Goal: Task Accomplishment & Management: Complete application form

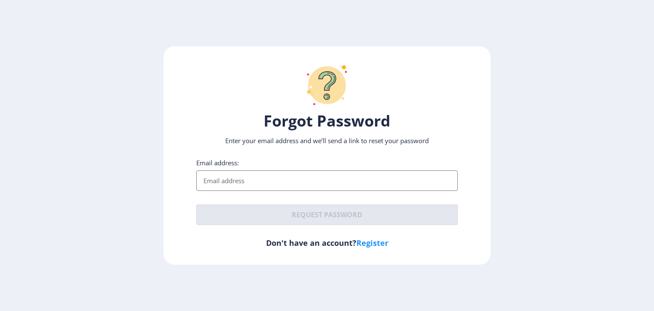
click at [286, 178] on input "Email address:" at bounding box center [326, 180] width 261 height 20
type input "[EMAIL_ADDRESS][DOMAIN_NAME]"
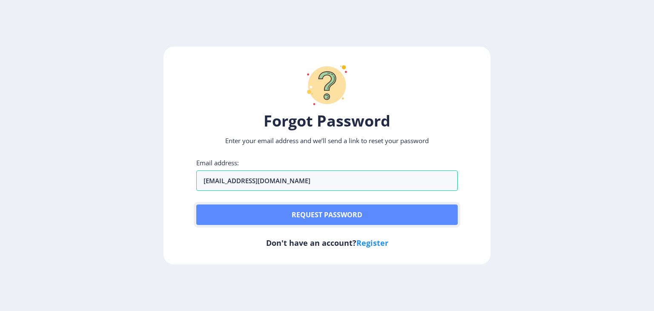
click at [288, 210] on button "Request password" at bounding box center [326, 214] width 261 height 20
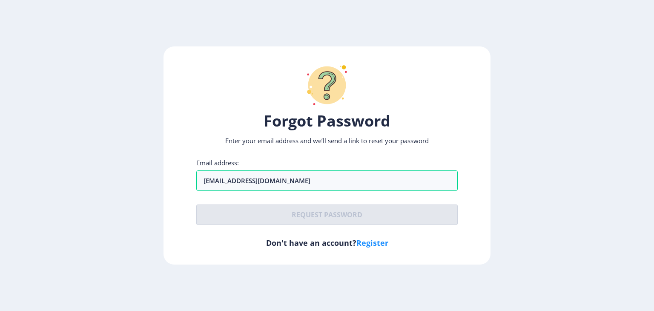
click at [381, 240] on link "Register" at bounding box center [372, 243] width 32 height 10
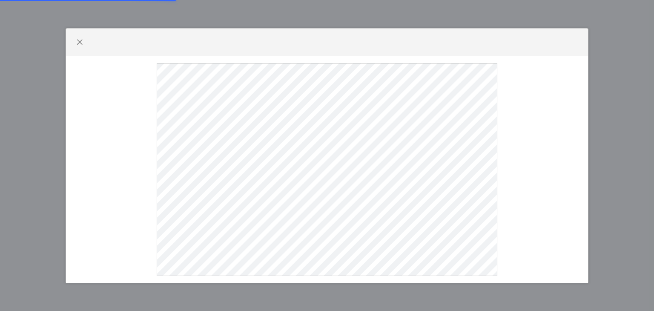
select select
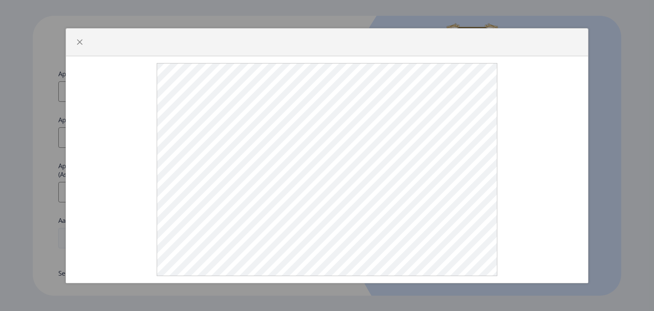
click at [654, 103] on div at bounding box center [327, 155] width 654 height 311
click at [610, 81] on div at bounding box center [327, 155] width 654 height 311
click at [79, 39] on span "button" at bounding box center [79, 42] width 7 height 7
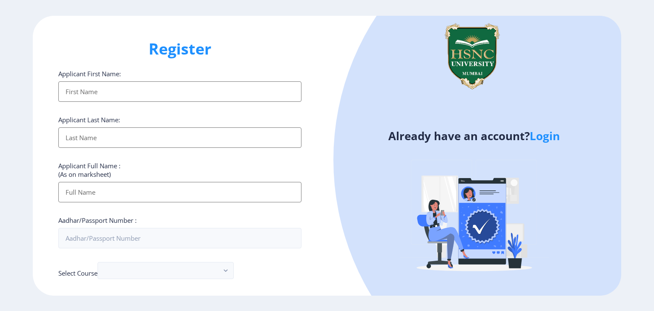
click at [177, 86] on input "Applicant First Name:" at bounding box center [179, 91] width 243 height 20
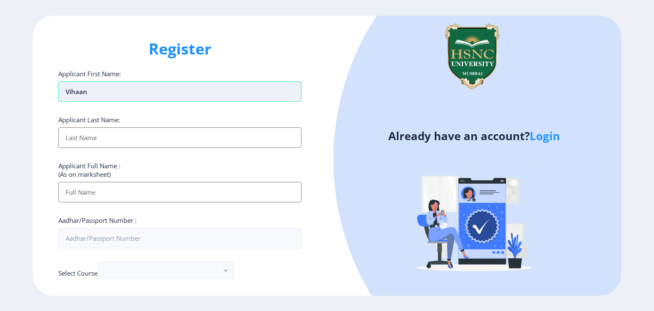
type input "Vihaan"
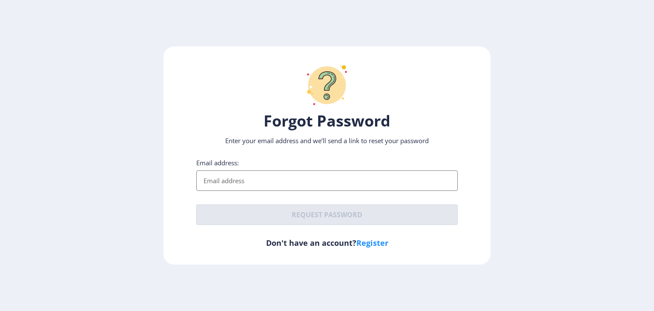
click at [363, 240] on link "Register" at bounding box center [372, 243] width 32 height 10
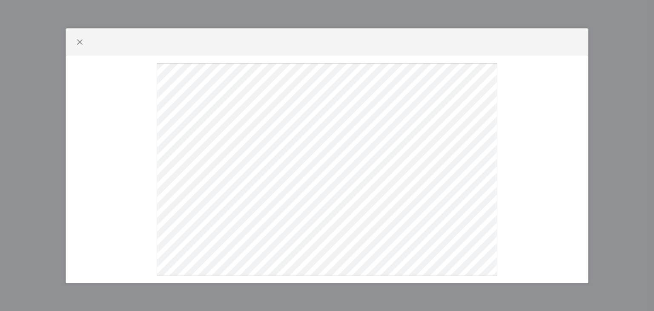
click at [614, 163] on div at bounding box center [327, 155] width 654 height 311
select select
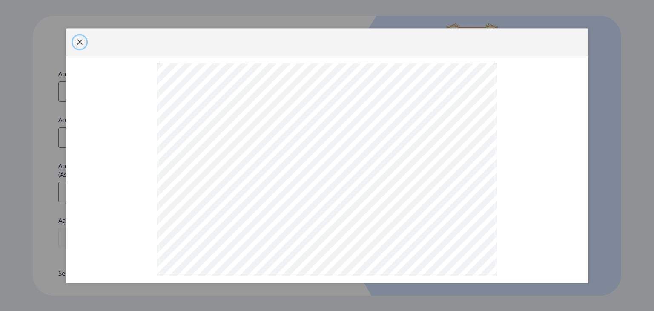
click at [82, 40] on span "button" at bounding box center [79, 42] width 7 height 7
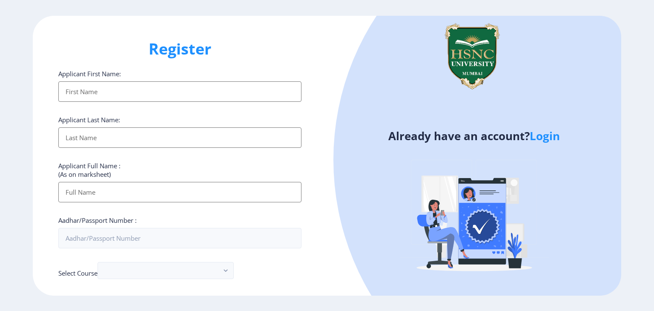
click at [126, 94] on input "Applicant First Name:" at bounding box center [179, 91] width 243 height 20
type input "Vihaan"
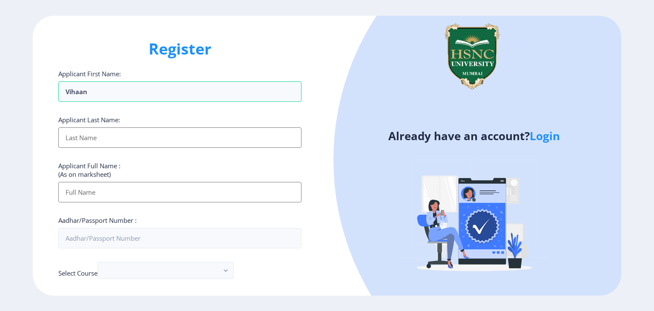
click at [122, 140] on input "Applicant First Name:" at bounding box center [179, 137] width 243 height 20
type input "[PERSON_NAME]"
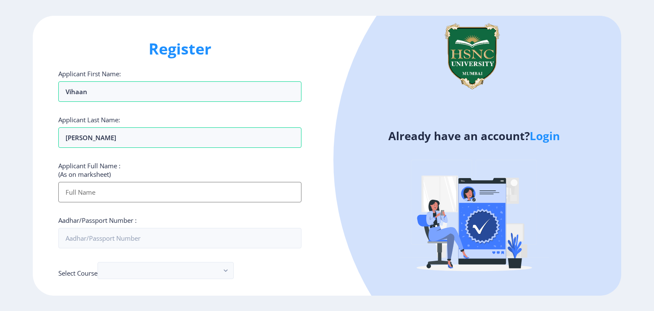
click at [144, 191] on input "Applicant First Name:" at bounding box center [179, 192] width 243 height 20
type input "[PERSON_NAME] [PERSON_NAME]"
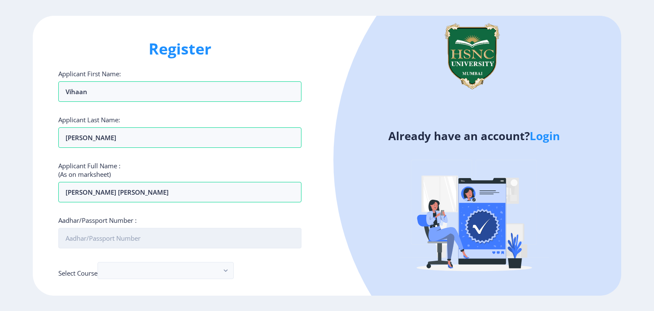
drag, startPoint x: 97, startPoint y: 2, endPoint x: 164, endPoint y: 232, distance: 239.1
click at [164, 232] on input "Aadhar/Passport Number :" at bounding box center [179, 238] width 243 height 20
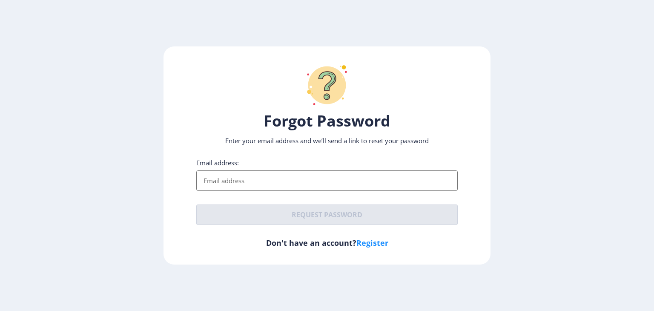
click at [382, 246] on link "Register" at bounding box center [372, 243] width 32 height 10
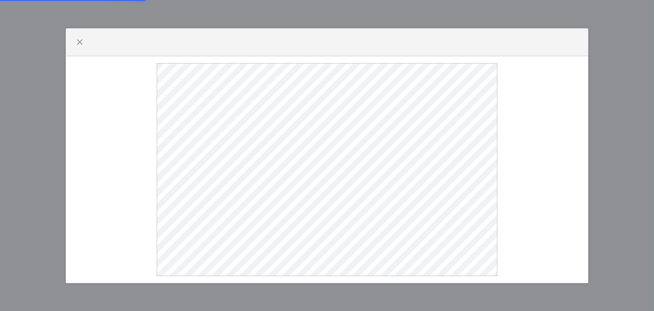
select select
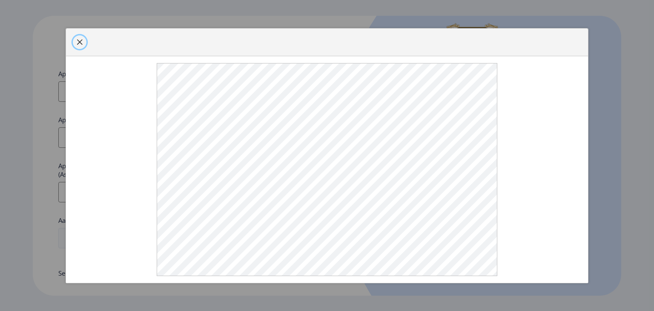
click at [83, 40] on button "button" at bounding box center [80, 42] width 14 height 14
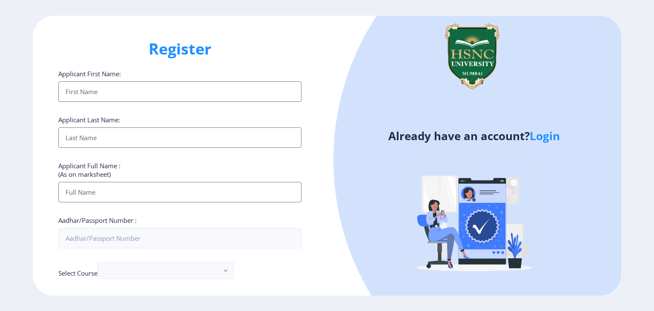
click at [83, 90] on input "Applicant First Name:" at bounding box center [179, 91] width 243 height 20
type input "Vihaan"
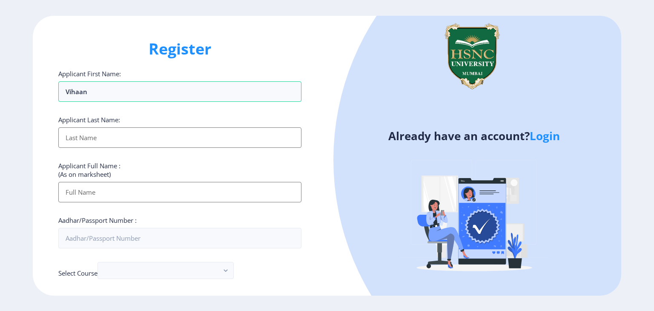
click at [115, 135] on input "Applicant First Name:" at bounding box center [179, 137] width 243 height 20
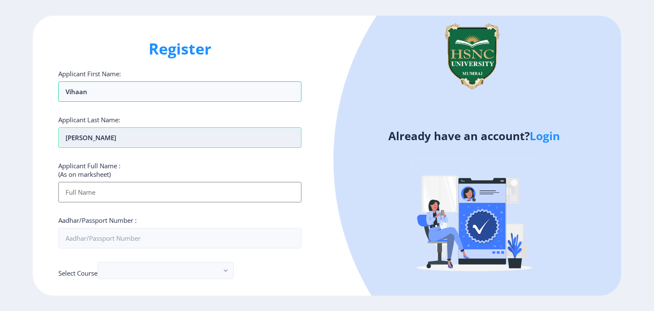
type input "sawlani"
type input "SAWLANI VIHAAN DHIRAJ LATA"
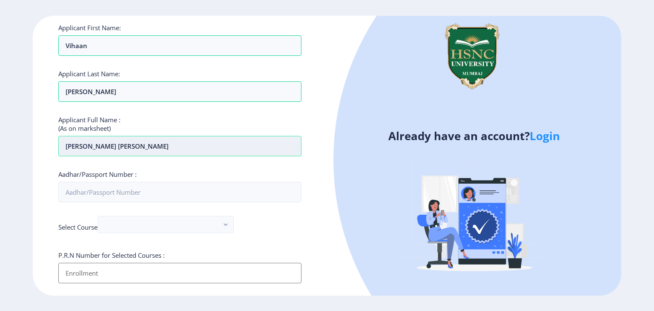
scroll to position [48, 0]
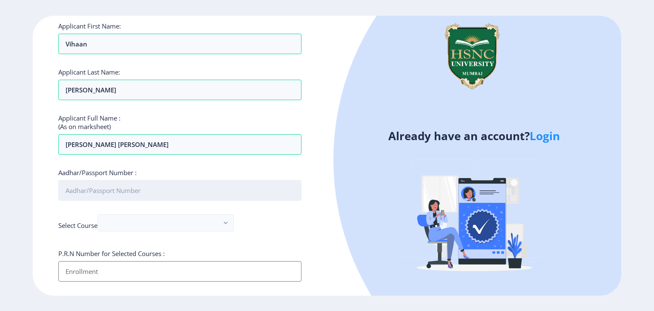
click at [178, 185] on input "Aadhar/Passport Number :" at bounding box center [179, 190] width 243 height 20
click at [81, 188] on input "291345769059" at bounding box center [179, 190] width 243 height 20
type input "291345769059"
click at [82, 188] on input "291345769059" at bounding box center [179, 190] width 243 height 20
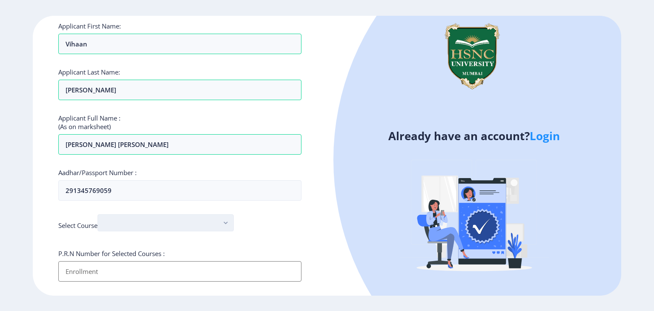
click at [203, 214] on button "button" at bounding box center [165, 222] width 136 height 17
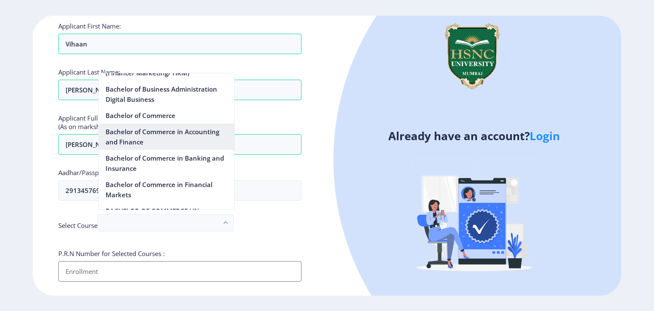
scroll to position [273, 0]
click at [173, 131] on nb-option "Bachelor of Commerce in Accounting and Finance" at bounding box center [166, 137] width 135 height 26
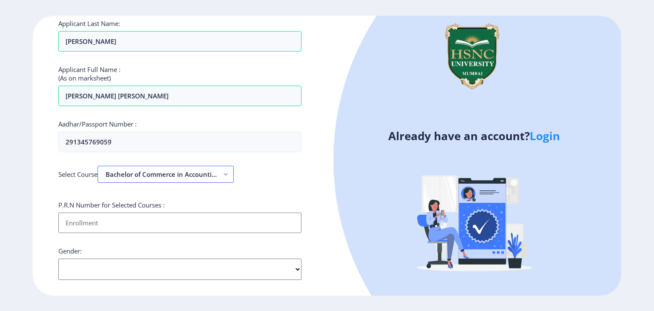
scroll to position [97, 0]
click at [208, 226] on input "Applicant First Name:" at bounding box center [179, 222] width 243 height 20
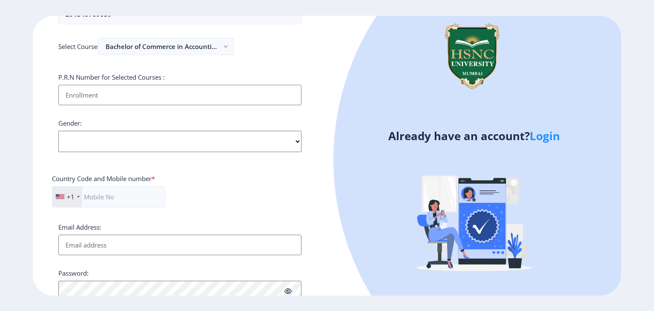
scroll to position [224, 0]
click at [280, 138] on select "Select Gender Male Female Other" at bounding box center [179, 140] width 243 height 21
select select "Male"
click at [58, 130] on select "Select Gender Male Female Other" at bounding box center [179, 140] width 243 height 21
click at [69, 193] on div "+1" at bounding box center [71, 196] width 8 height 9
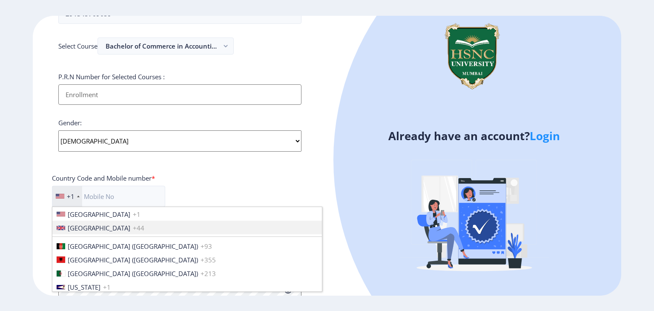
scroll to position [1304, 0]
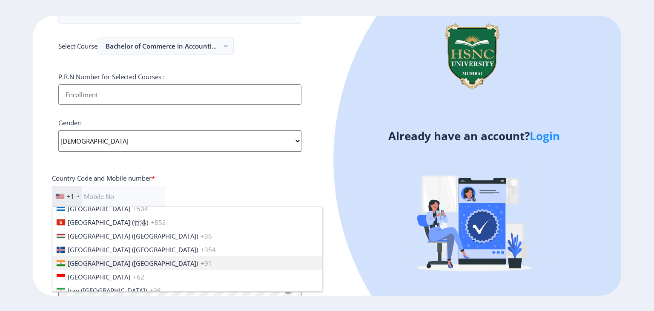
click at [201, 259] on span "+91" at bounding box center [206, 263] width 11 height 9
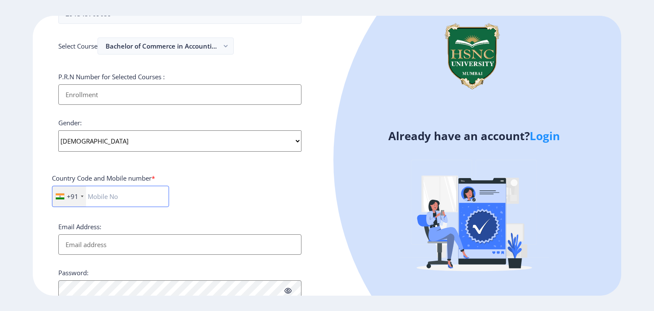
scroll to position [301, 0]
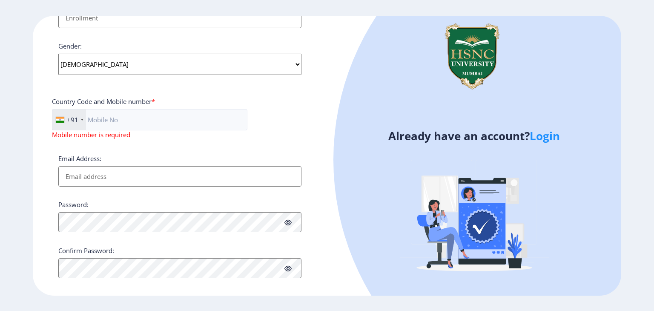
click at [215, 166] on input "Email Address:" at bounding box center [179, 176] width 243 height 20
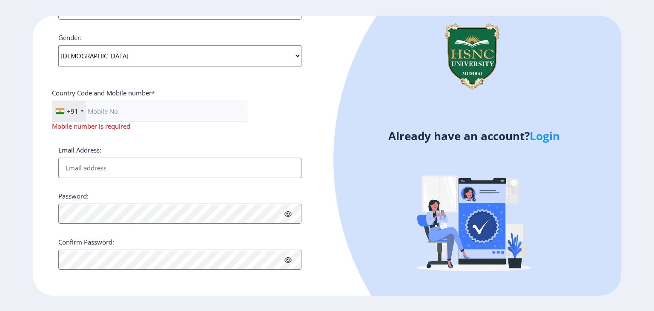
type input "[EMAIL_ADDRESS][DOMAIN_NAME]"
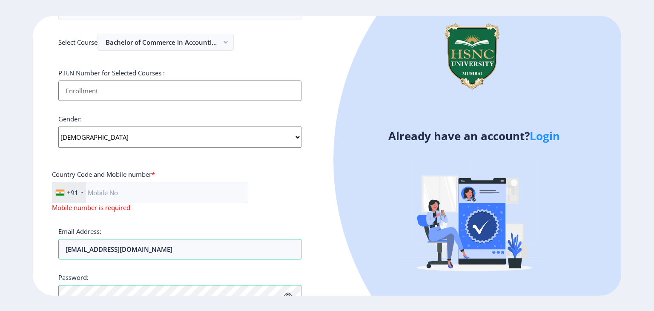
scroll to position [225, 0]
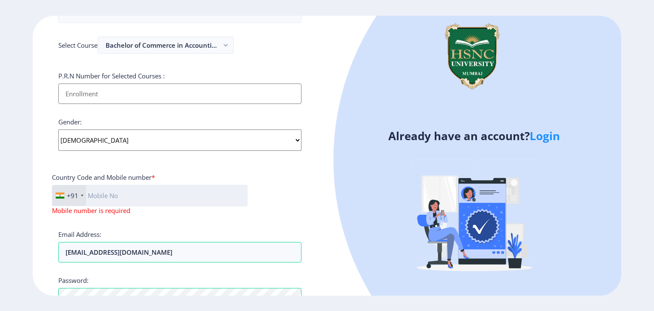
click at [165, 198] on input "text" at bounding box center [149, 195] width 195 height 21
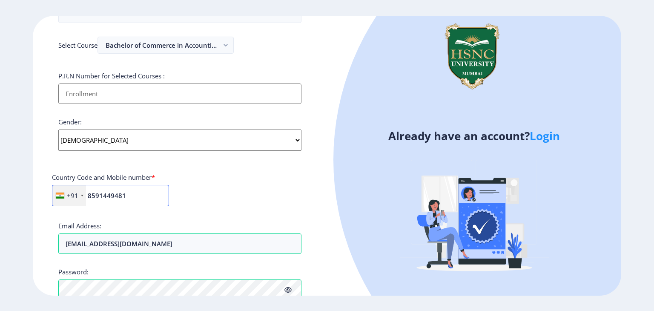
type input "8591449481"
click at [182, 94] on input "Applicant First Name:" at bounding box center [179, 93] width 243 height 20
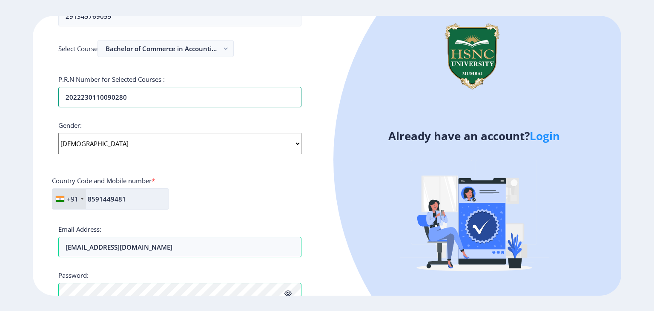
scroll to position [221, 0]
type input "2022230110090280"
click at [195, 172] on div "Applicant First Name: Vihaan Applicant Last Name: sawlani Applicant Full Name :…" at bounding box center [179, 116] width 243 height 536
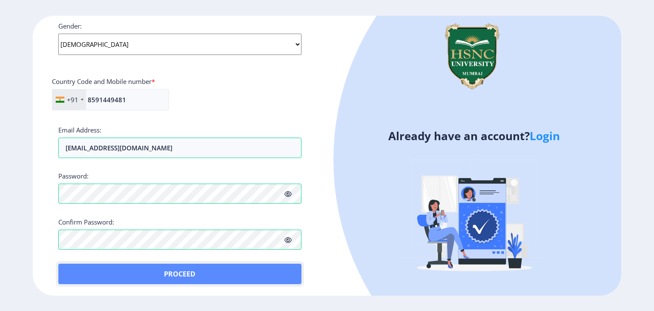
click at [170, 271] on button "Proceed" at bounding box center [179, 274] width 243 height 20
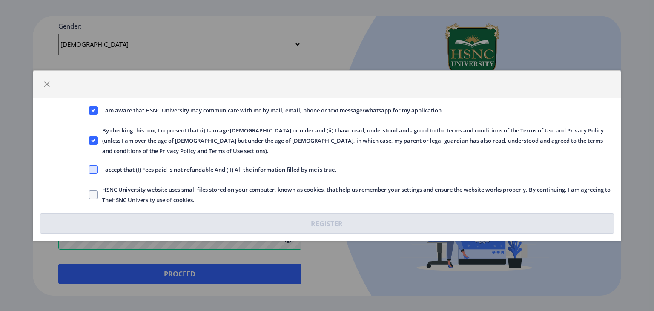
click at [93, 165] on span at bounding box center [93, 169] width 9 height 9
click at [89, 169] on input "I accept that (I) Fees paid is not refundable And (II) All the information fill…" at bounding box center [89, 169] width 0 height 0
checkbox input "true"
click at [92, 190] on span at bounding box center [93, 194] width 9 height 9
click at [89, 194] on input "HSNC University website uses small files stored on your computer, known as cook…" at bounding box center [89, 194] width 0 height 0
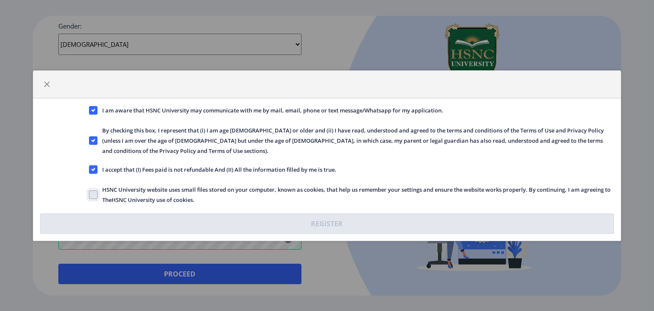
checkbox input "true"
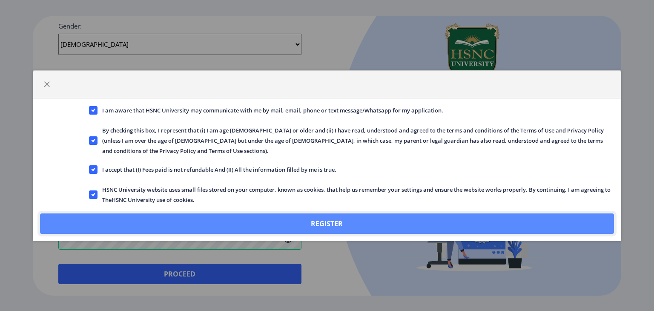
click at [405, 223] on button "Register" at bounding box center [327, 223] width 574 height 20
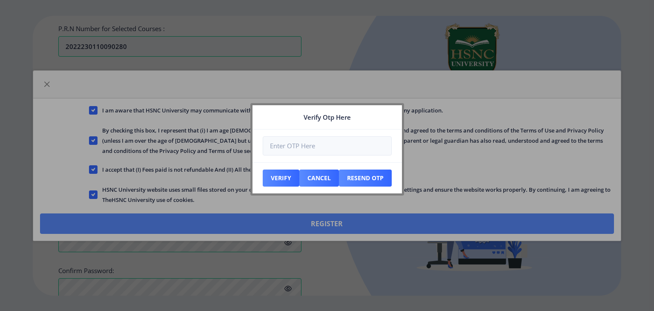
scroll to position [370, 0]
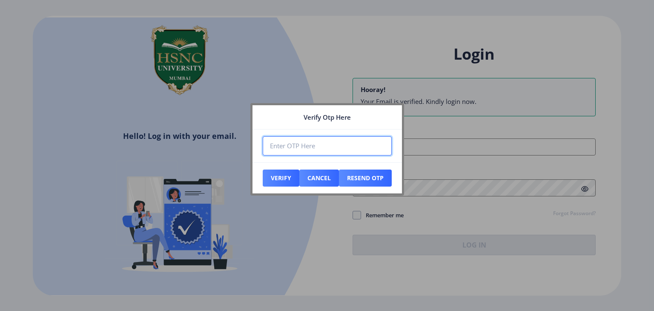
paste input "603067"
type input "603067"
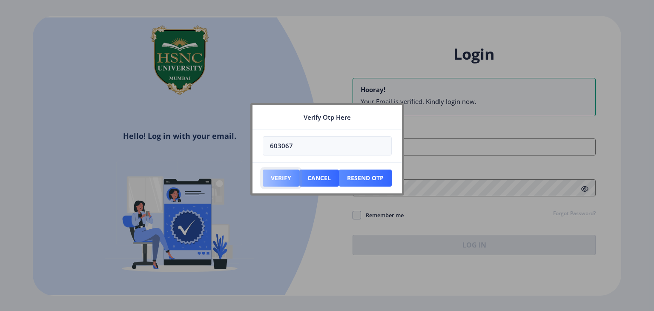
click at [279, 179] on button "Verify" at bounding box center [281, 177] width 37 height 17
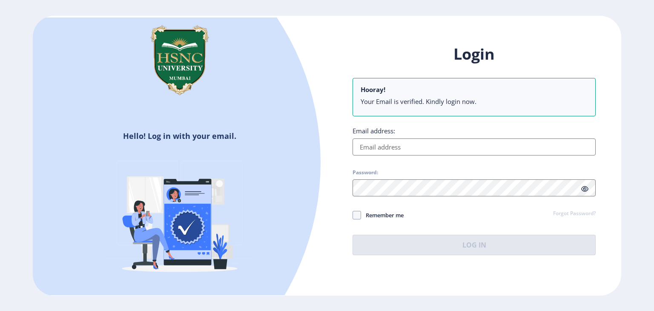
click at [395, 146] on input "Email address:" at bounding box center [474, 146] width 243 height 17
type input "[EMAIL_ADDRESS][DOMAIN_NAME]"
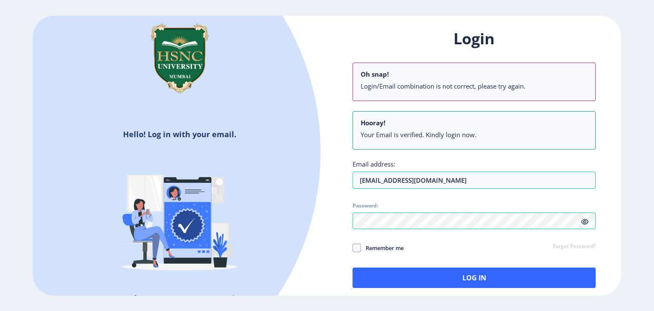
click at [587, 188] on div "Login Oh snap! Login/Email combination is not correct, please try again. Hooray…" at bounding box center [474, 159] width 243 height 260
click at [586, 217] on span at bounding box center [584, 221] width 7 height 9
click at [561, 209] on div "Login Oh snap! Login/Email combination is not correct, please try again. Hooray…" at bounding box center [474, 159] width 243 height 260
click at [570, 245] on link "Forgot Password?" at bounding box center [574, 247] width 43 height 8
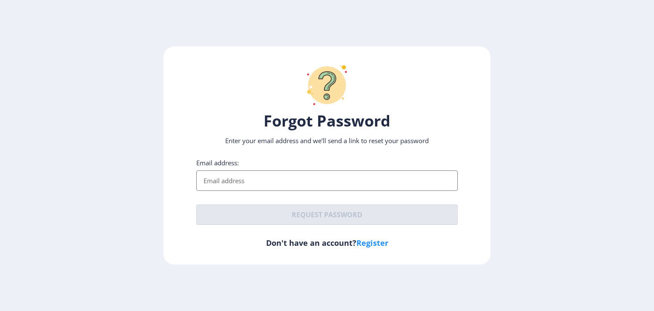
click at [344, 178] on input "Email address:" at bounding box center [326, 180] width 261 height 20
type input "[EMAIL_ADDRESS][DOMAIN_NAME]"
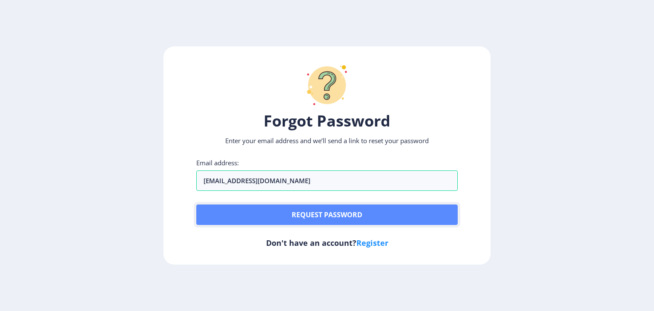
click at [304, 216] on button "Request password" at bounding box center [326, 214] width 261 height 20
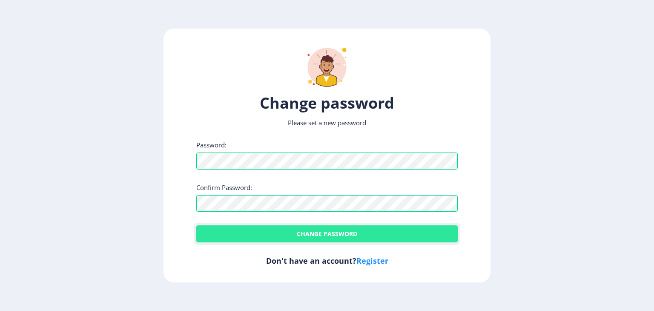
click at [318, 233] on button "Change password" at bounding box center [326, 233] width 261 height 17
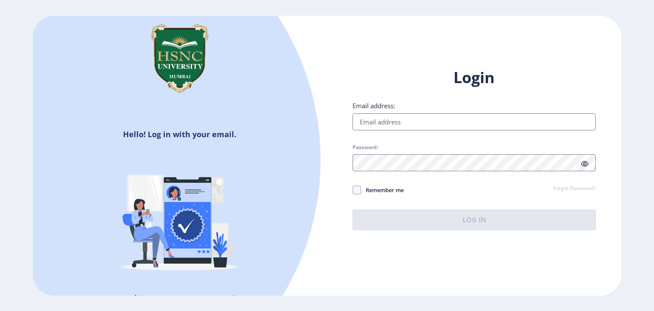
click at [415, 120] on input "Email address:" at bounding box center [474, 121] width 243 height 17
type input "[EMAIL_ADDRESS][DOMAIN_NAME]"
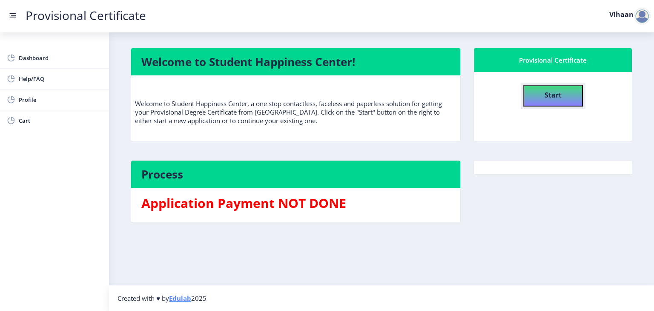
click at [535, 95] on button "Start" at bounding box center [553, 95] width 60 height 21
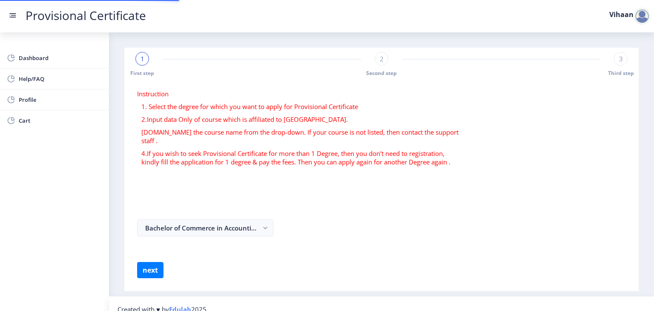
select select
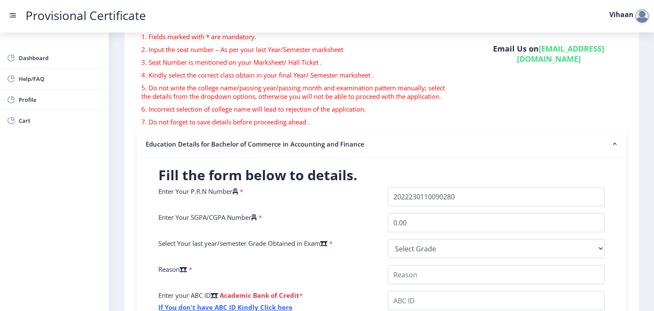
scroll to position [71, 0]
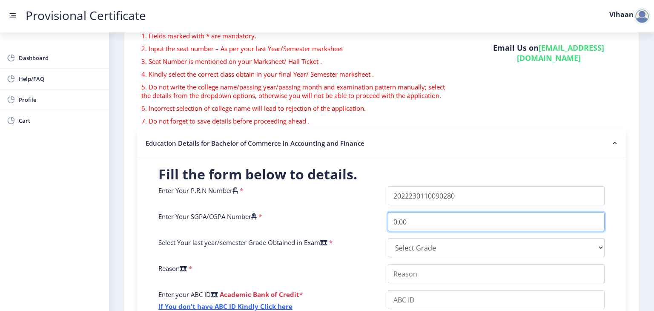
click at [429, 222] on input "0.00" at bounding box center [496, 221] width 217 height 19
type input "0"
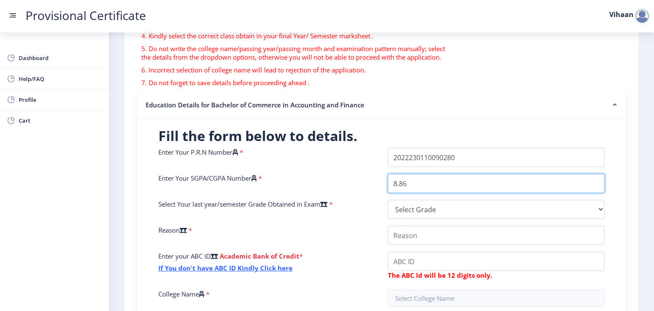
scroll to position [110, 0]
type input "8.86"
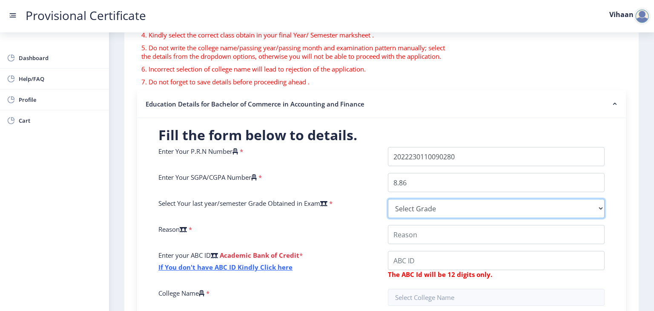
click at [444, 216] on select "Select Grade O A+ A B+ B C D F(Fail)" at bounding box center [496, 208] width 217 height 19
select select "A"
click at [388, 199] on select "Select Grade O A+ A B+ B C D F(Fail)" at bounding box center [496, 208] width 217 height 19
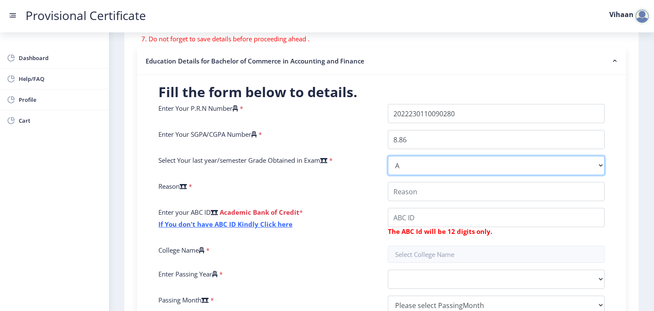
scroll to position [153, 0]
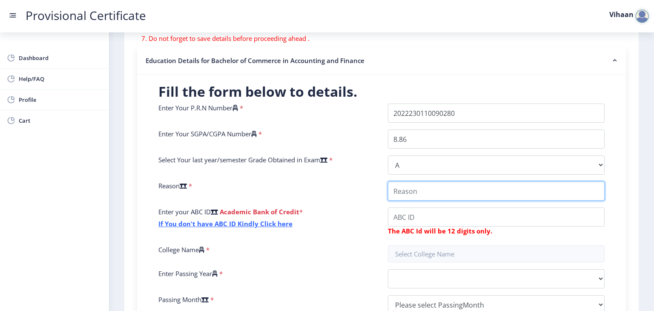
click at [421, 185] on input "College Name" at bounding box center [496, 190] width 217 height 19
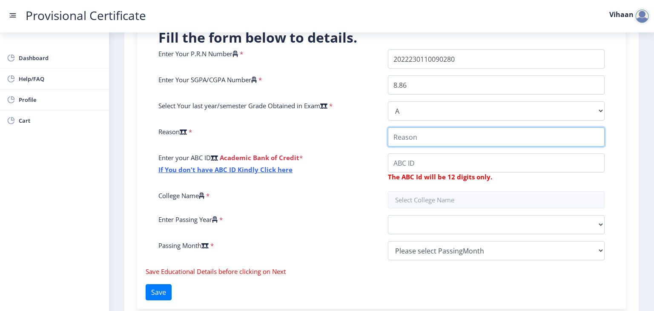
scroll to position [208, 0]
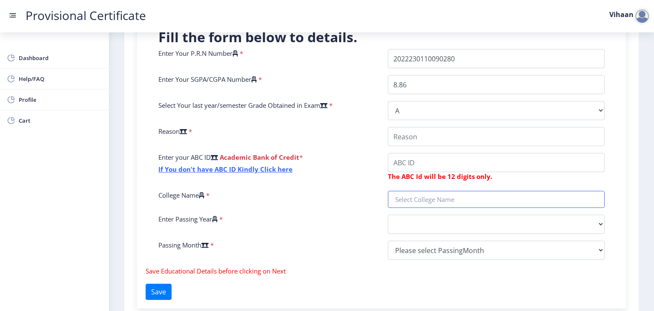
click at [425, 198] on nb-layout "Provisional Certificate Vihaan Dashboard Help/FAQ Profile Cart First step 2 Sec…" at bounding box center [327, 155] width 654 height 311
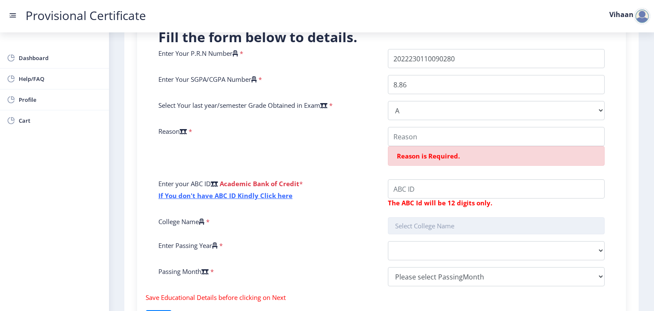
click at [432, 225] on input "text" at bounding box center [496, 225] width 217 height 17
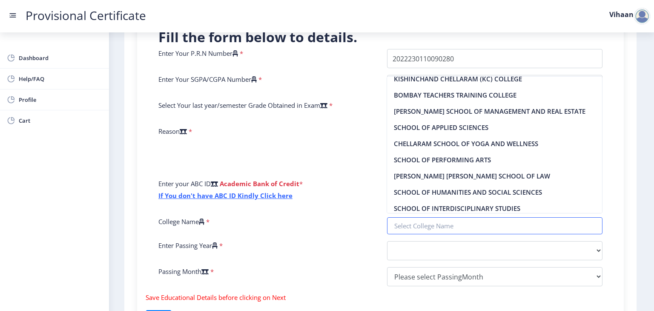
scroll to position [0, 0]
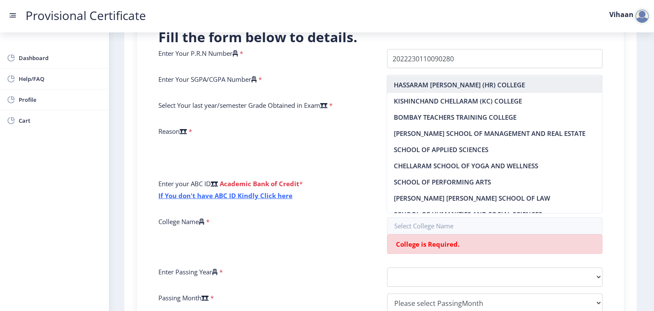
click at [485, 83] on nb-option "HASSARAM [PERSON_NAME] (HR) COLLEGE" at bounding box center [494, 85] width 215 height 16
type input "HASSARAM [PERSON_NAME] (HR) COLLEGE"
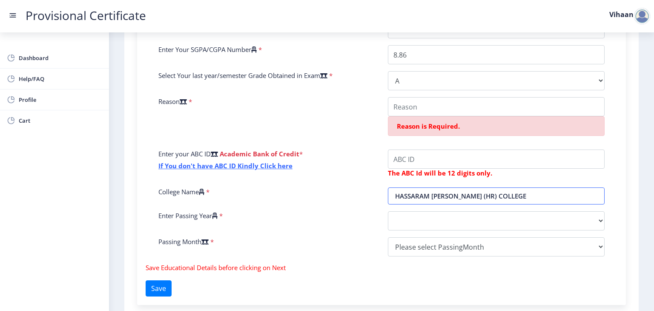
scroll to position [238, 0]
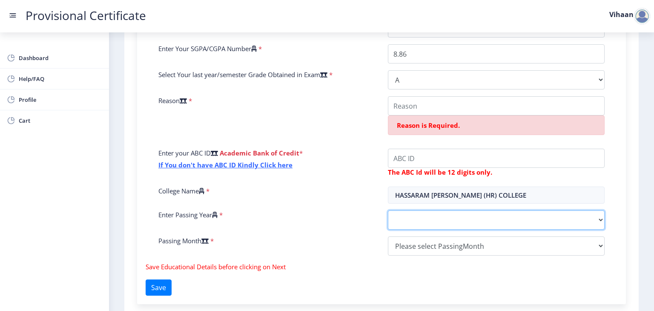
click at [461, 218] on select "2025 2024 2023 2022 2021 2020 2019 2018 2017 2016 2015 2014 2013 2012 2011 2010…" at bounding box center [496, 219] width 217 height 19
select select "2025"
click at [388, 210] on select "2025 2024 2023 2022 2021 2020 2019 2018 2017 2016 2015 2014 2013 2012 2011 2010…" at bounding box center [496, 219] width 217 height 19
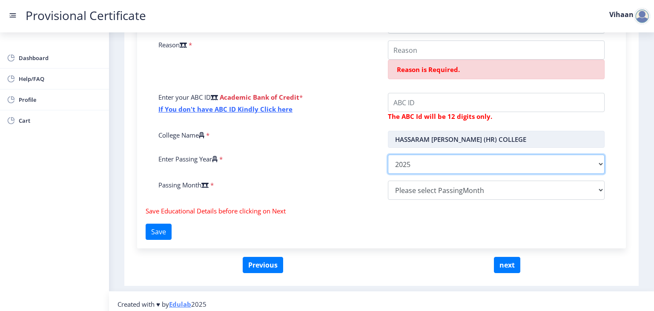
scroll to position [295, 0]
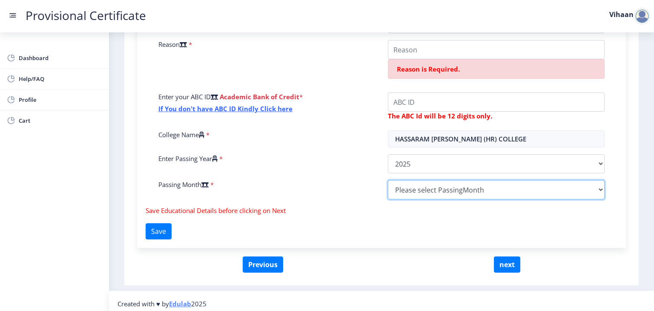
click at [443, 195] on select "Please select PassingMonth (01) January (02) February (03) March (04) April (05…" at bounding box center [496, 189] width 217 height 19
select select "May"
click at [388, 180] on select "Please select PassingMonth (01) January (02) February (03) March (04) April (05…" at bounding box center [496, 189] width 217 height 19
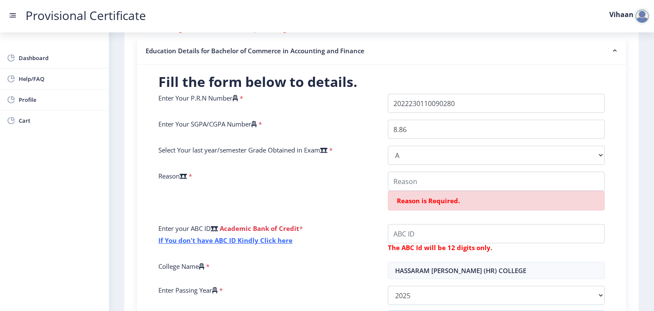
scroll to position [162, 0]
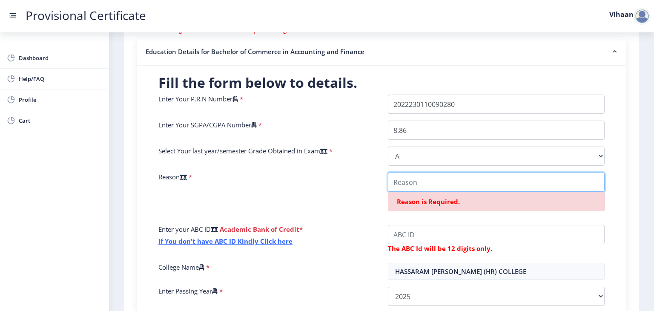
click at [481, 187] on input "College Name" at bounding box center [496, 181] width 217 height 19
click at [413, 185] on input "College Name" at bounding box center [496, 181] width 217 height 19
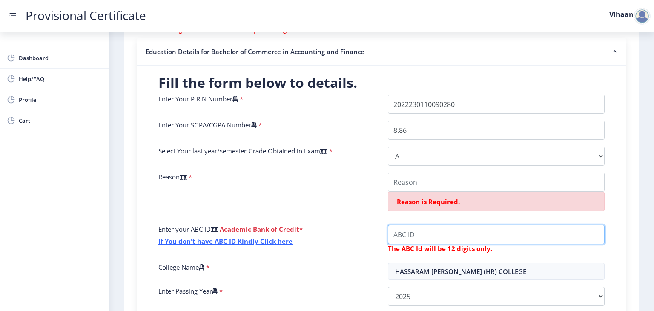
click at [492, 239] on input "College Name" at bounding box center [496, 234] width 217 height 19
paste input "218681281870"
type input "218681281870"
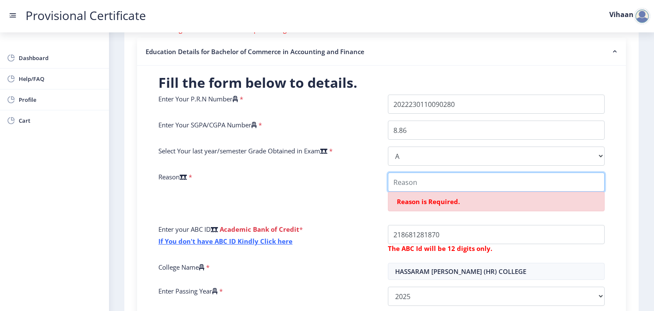
click at [476, 179] on input "College Name" at bounding box center [496, 181] width 217 height 19
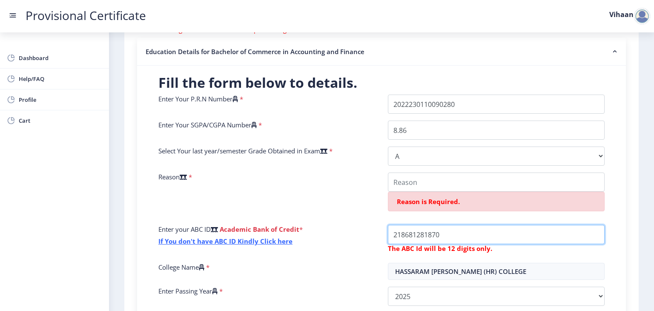
click at [393, 232] on input "College Name" at bounding box center [496, 234] width 217 height 19
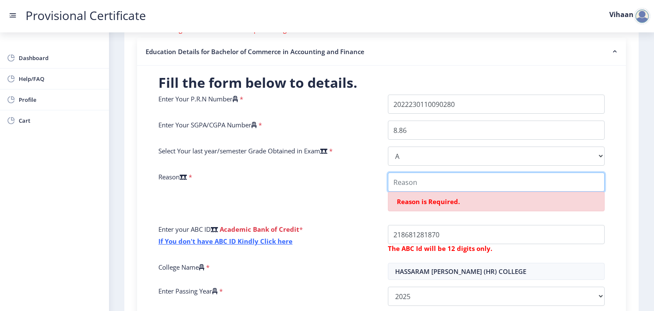
click at [514, 184] on input "College Name" at bounding box center [496, 181] width 217 height 19
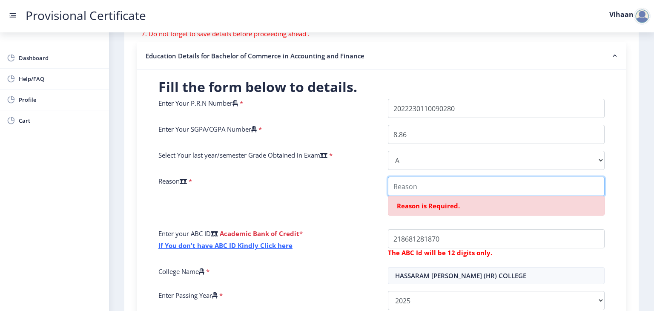
scroll to position [187, 0]
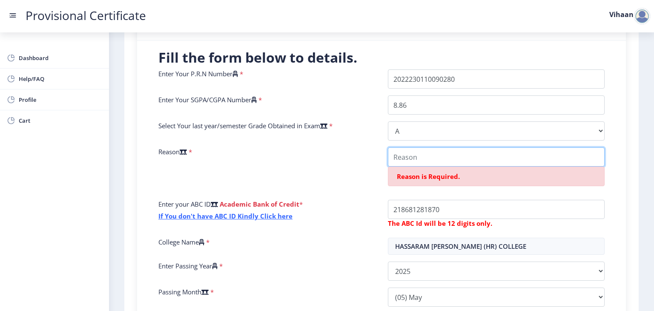
click at [447, 161] on input "College Name" at bounding box center [496, 156] width 217 height 19
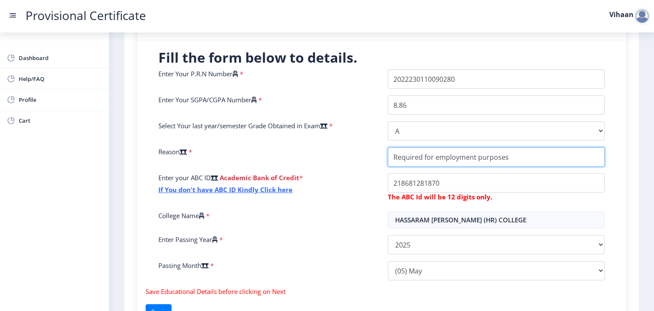
scroll to position [273, 0]
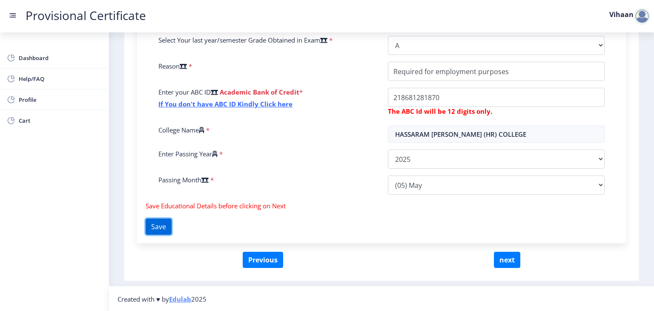
click at [163, 222] on button "Save" at bounding box center [159, 226] width 26 height 16
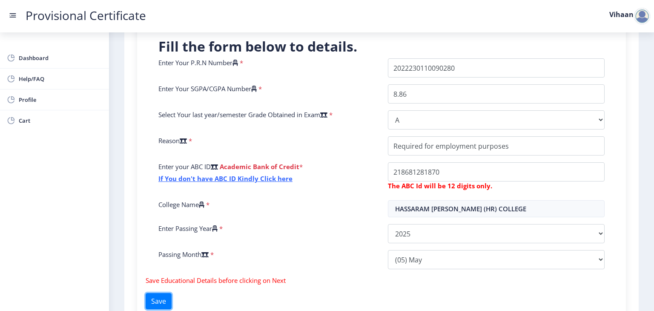
scroll to position [194, 0]
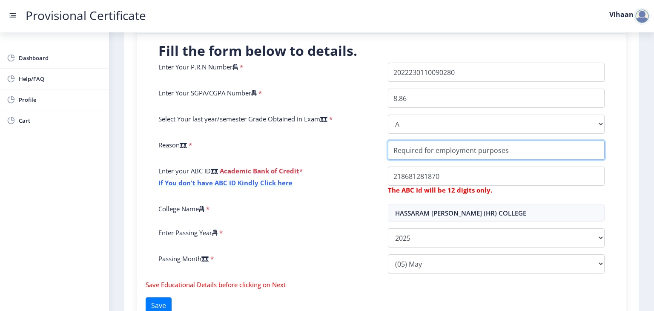
click at [511, 149] on input "College Name" at bounding box center [496, 149] width 217 height 19
type input "Required for employment purpose"
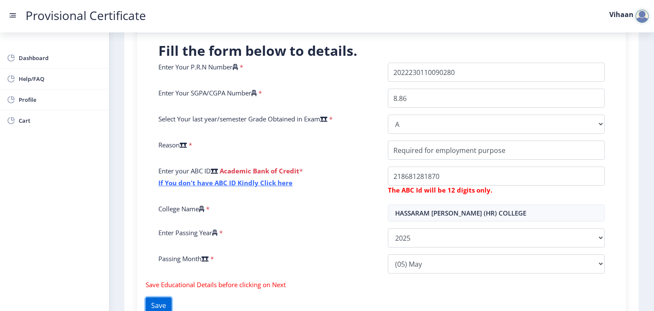
click at [155, 302] on button "Save" at bounding box center [159, 305] width 26 height 16
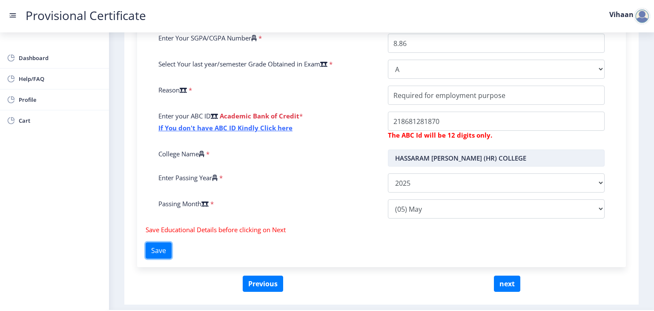
scroll to position [255, 0]
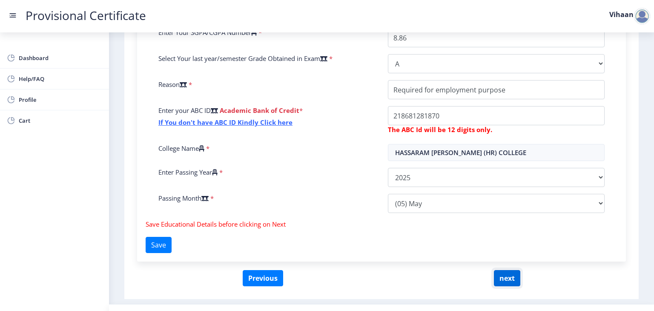
click at [501, 275] on button "next" at bounding box center [507, 278] width 26 height 16
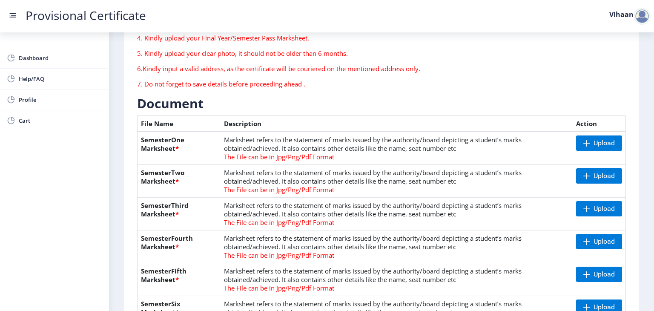
scroll to position [126, 0]
click at [593, 140] on span "Upload" at bounding box center [603, 142] width 21 height 9
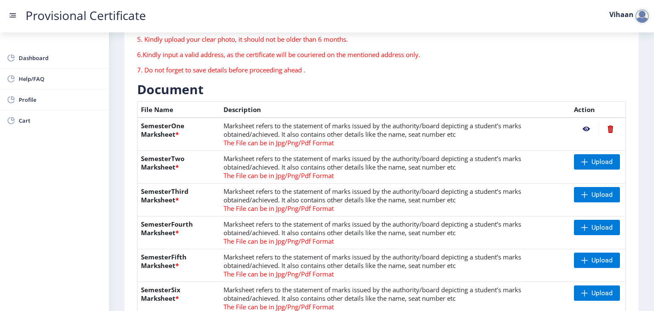
scroll to position [140, 0]
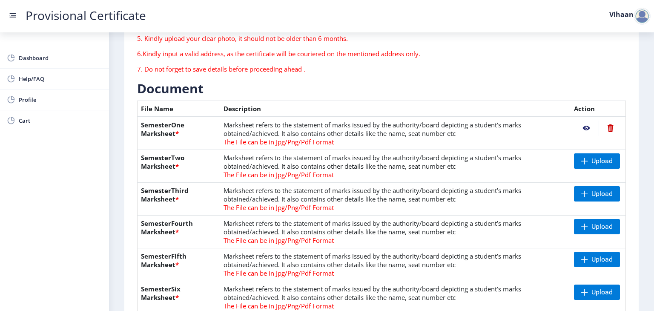
click at [585, 128] on nb-action at bounding box center [586, 127] width 25 height 15
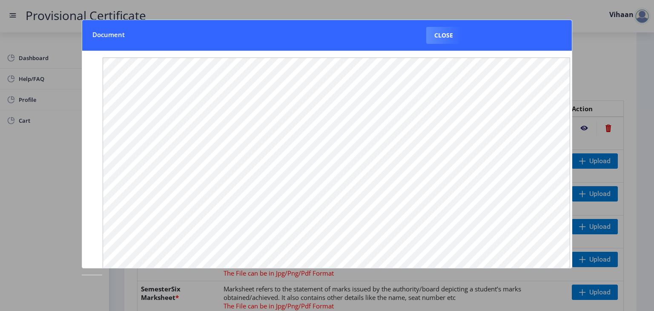
click at [590, 58] on div at bounding box center [327, 155] width 654 height 311
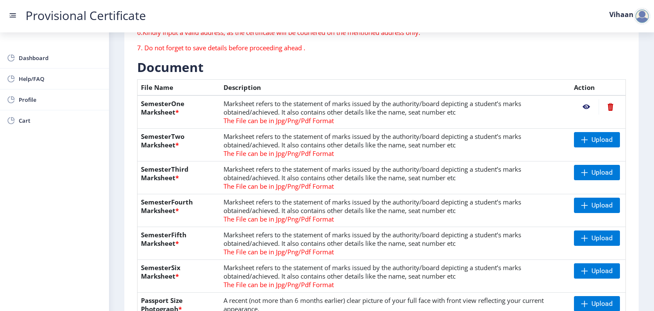
scroll to position [164, 0]
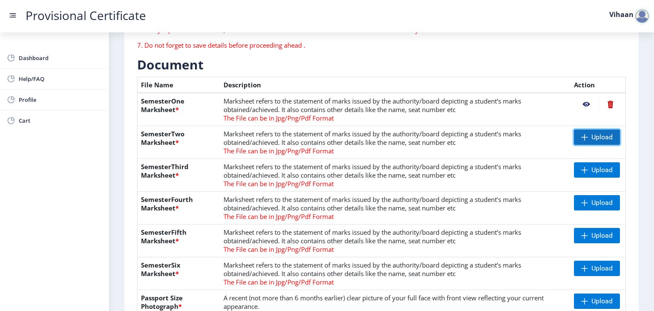
click at [602, 137] on span "Upload" at bounding box center [601, 137] width 21 height 9
click at [591, 166] on span "Upload" at bounding box center [601, 170] width 21 height 9
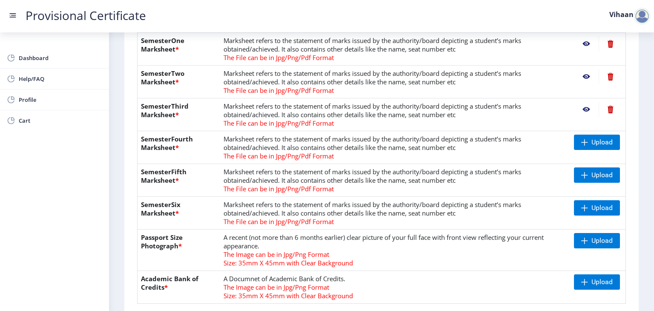
scroll to position [226, 0]
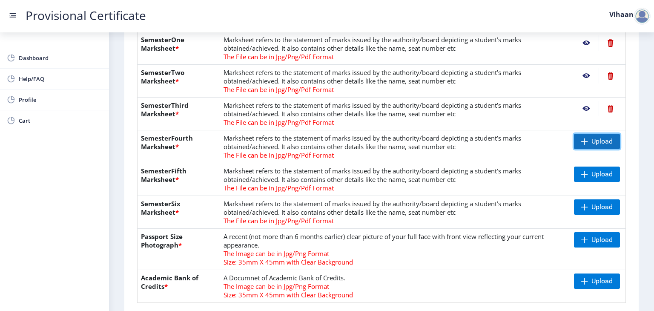
click at [585, 143] on span at bounding box center [584, 141] width 7 height 7
click at [597, 170] on span "Upload" at bounding box center [601, 174] width 21 height 9
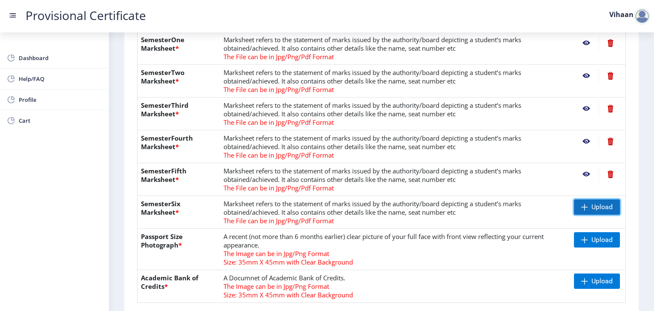
click at [608, 203] on span "Upload" at bounding box center [601, 207] width 21 height 9
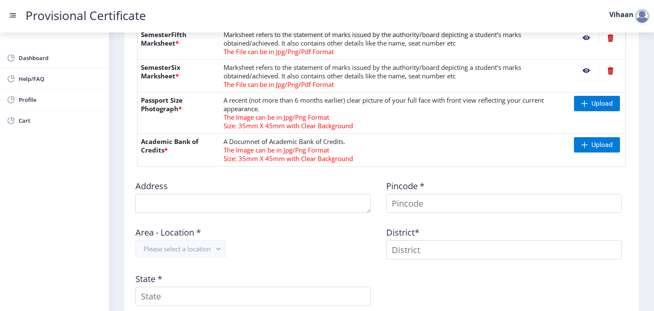
scroll to position [362, 0]
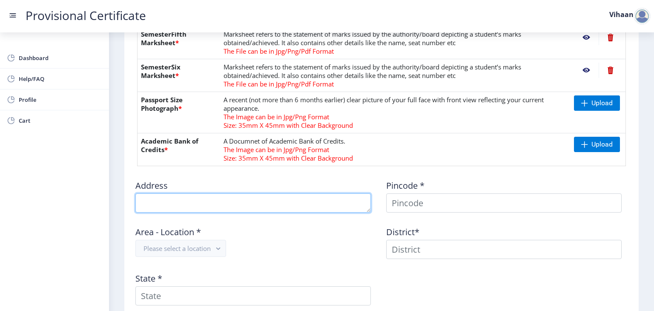
click at [244, 195] on textarea at bounding box center [252, 202] width 235 height 19
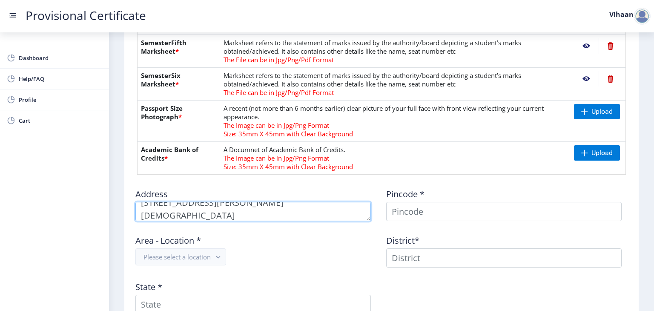
scroll to position [349, 0]
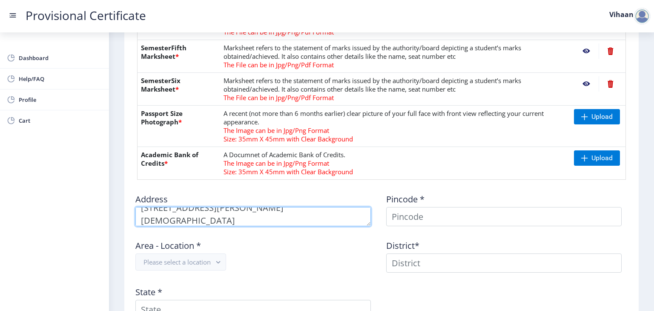
click at [278, 222] on textarea at bounding box center [252, 216] width 235 height 19
type textarea "[STREET_ADDRESS][PERSON_NAME][DEMOGRAPHIC_DATA]"
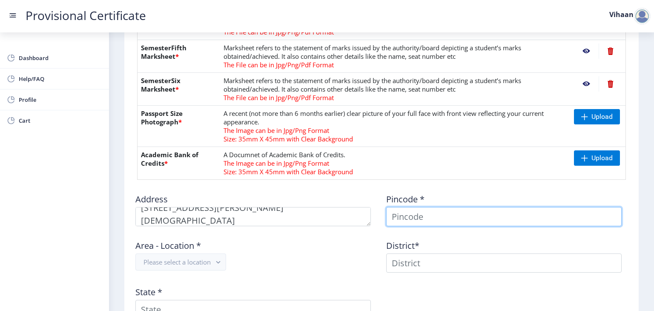
click at [456, 218] on input at bounding box center [503, 216] width 235 height 19
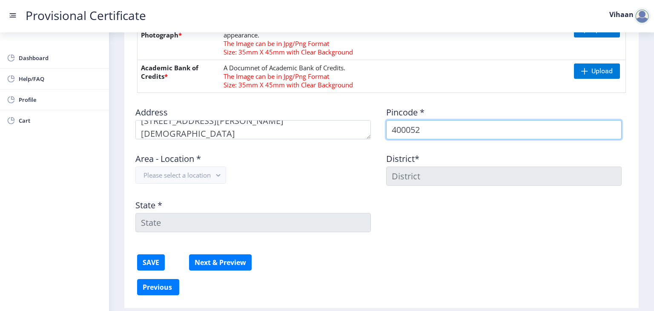
scroll to position [439, 0]
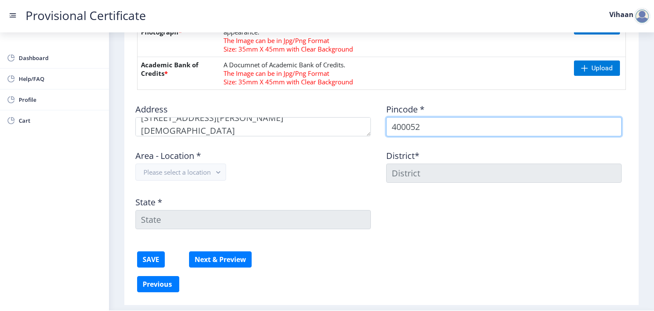
type input "400052"
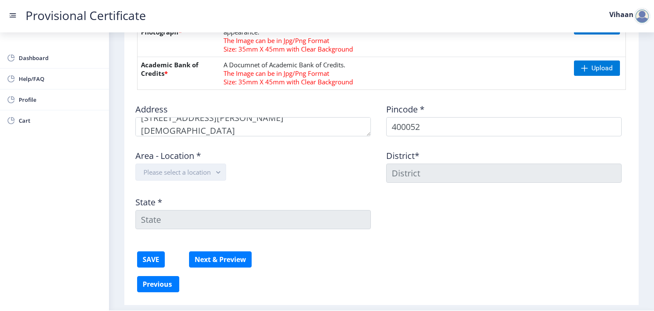
click at [193, 167] on button "Please select a location" at bounding box center [180, 171] width 91 height 17
click at [198, 220] on nb-option "Khar Delivery S.O" at bounding box center [181, 223] width 91 height 16
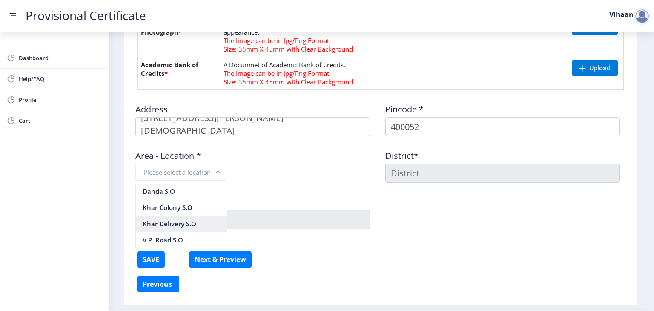
type input "MUMBAI SUBURBAN"
type input "[GEOGRAPHIC_DATA]"
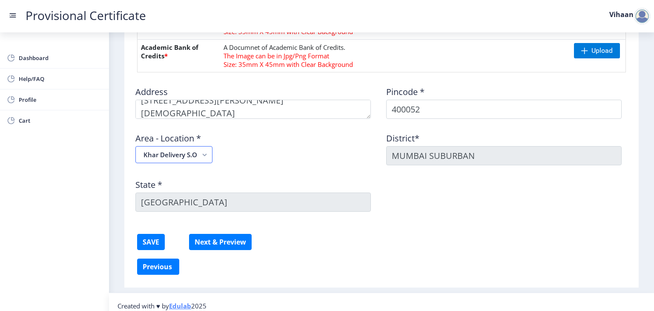
scroll to position [462, 0]
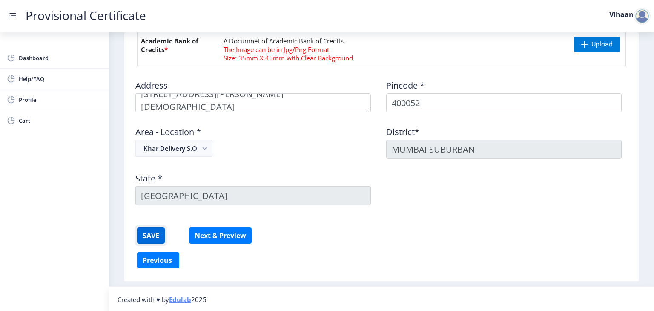
click at [144, 231] on button "SAVE" at bounding box center [151, 235] width 28 height 16
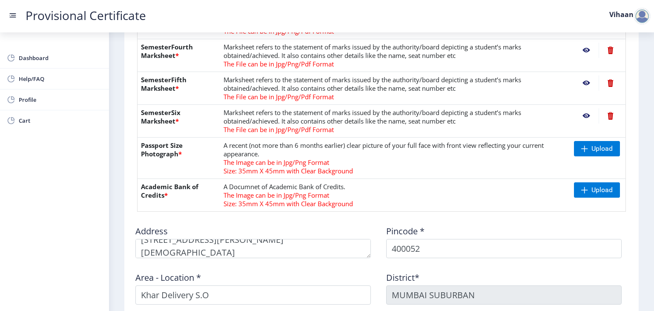
scroll to position [199, 0]
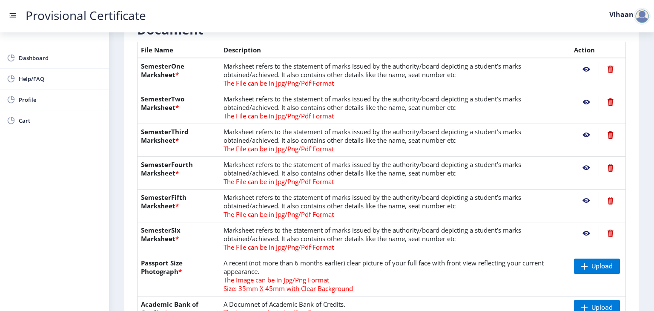
click at [586, 68] on nb-action at bounding box center [586, 69] width 25 height 15
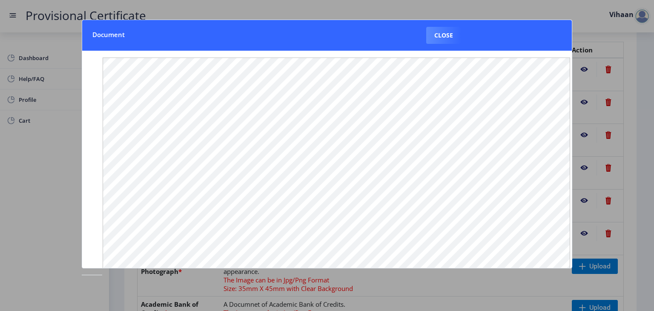
click at [584, 135] on div at bounding box center [327, 155] width 654 height 311
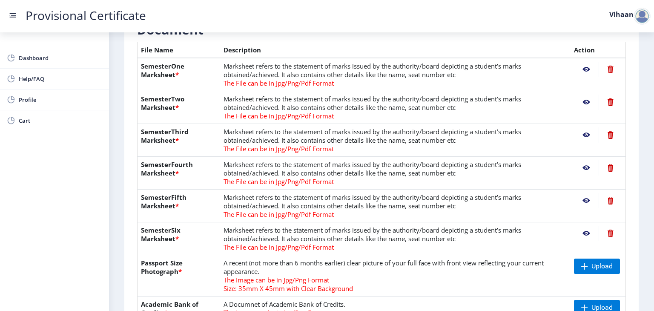
click at [588, 101] on nb-action at bounding box center [586, 102] width 25 height 15
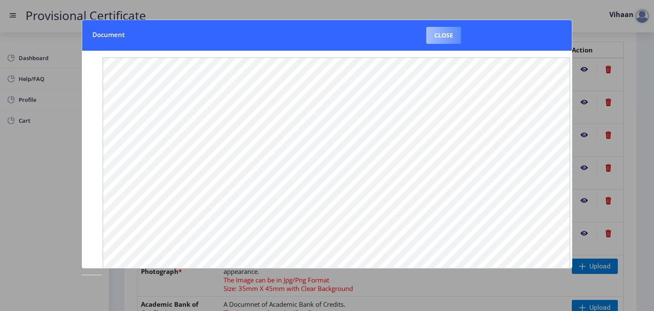
click at [443, 34] on button "Close" at bounding box center [443, 35] width 35 height 17
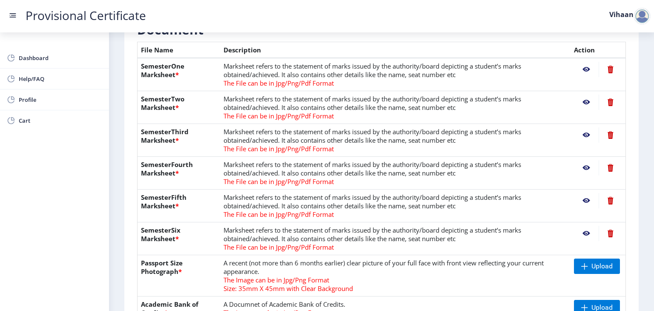
click at [584, 134] on nb-action at bounding box center [586, 134] width 25 height 15
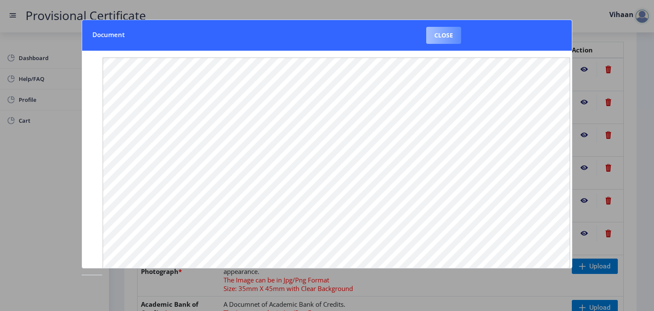
click at [439, 35] on button "Close" at bounding box center [443, 35] width 35 height 17
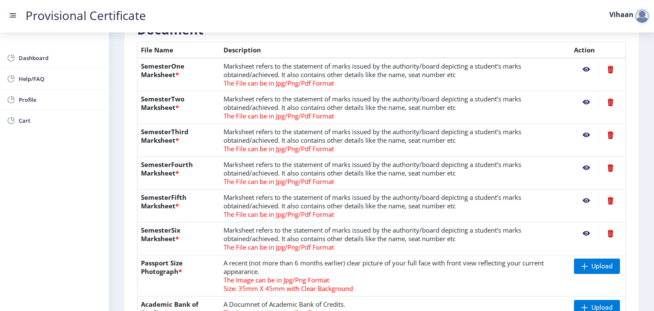
click at [582, 169] on nb-action at bounding box center [586, 167] width 25 height 15
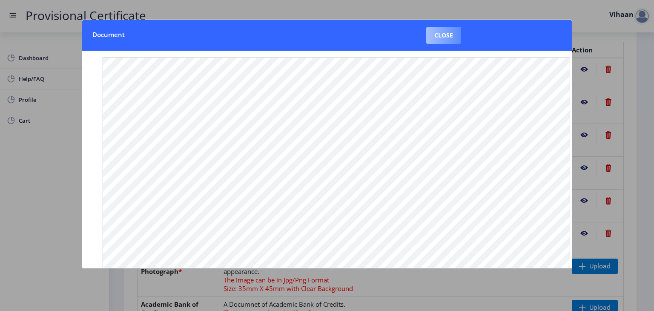
click at [444, 37] on button "Close" at bounding box center [443, 35] width 35 height 17
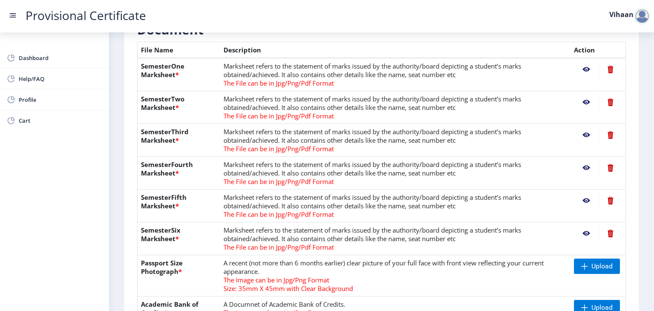
click at [585, 169] on nb-action at bounding box center [586, 167] width 25 height 15
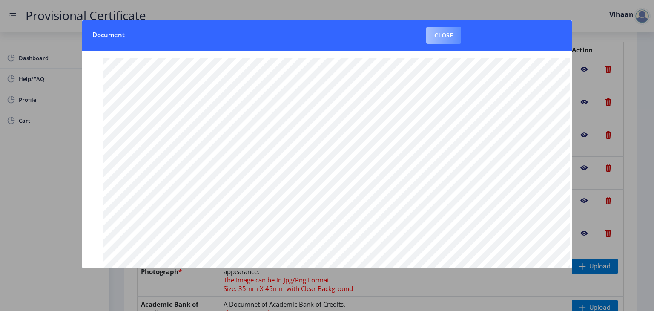
click at [450, 34] on button "Close" at bounding box center [443, 35] width 35 height 17
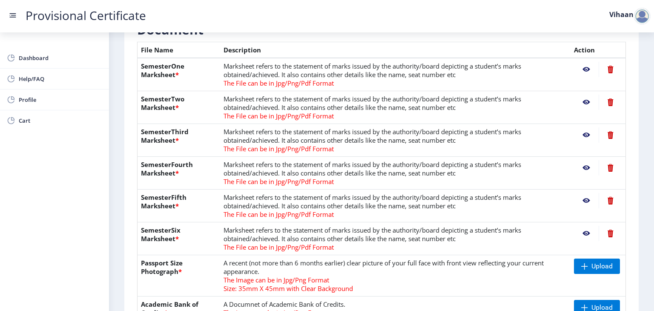
click at [585, 204] on nb-action at bounding box center [586, 200] width 25 height 15
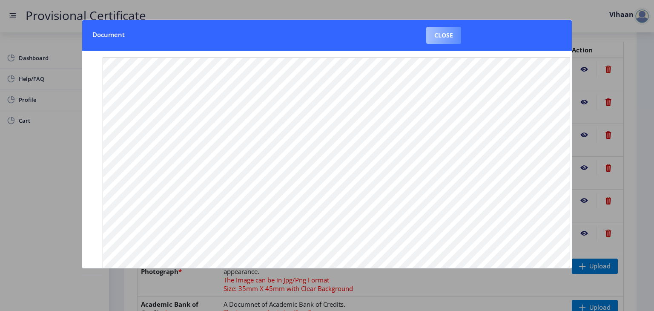
click at [451, 33] on button "Close" at bounding box center [443, 35] width 35 height 17
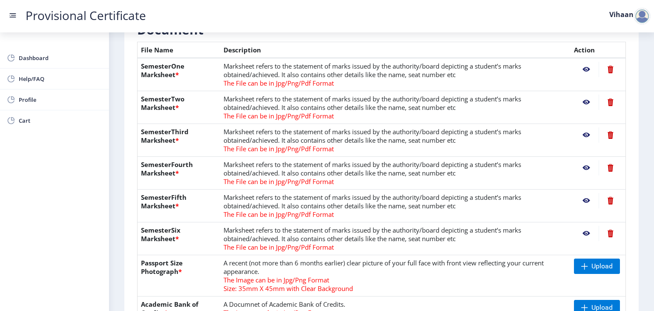
click at [583, 231] on nb-action at bounding box center [586, 233] width 25 height 15
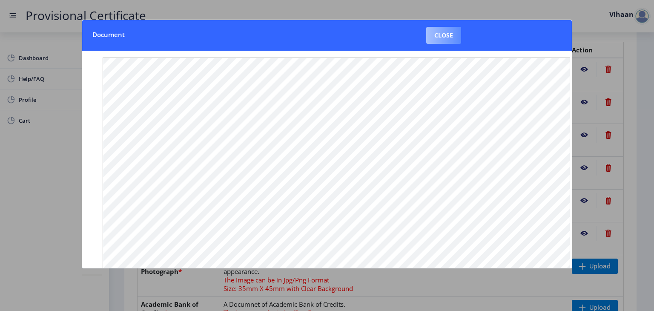
click at [442, 36] on button "Close" at bounding box center [443, 35] width 35 height 17
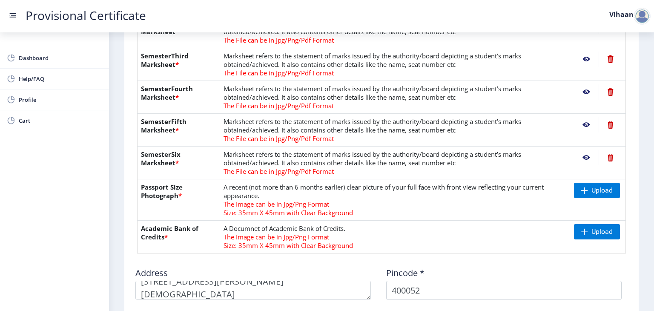
scroll to position [276, 0]
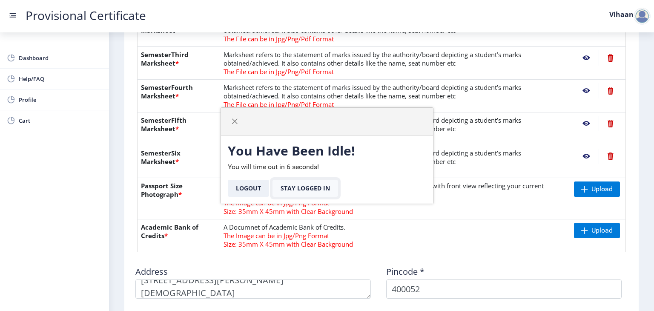
click at [289, 193] on button "Stay Logged In" at bounding box center [305, 188] width 66 height 17
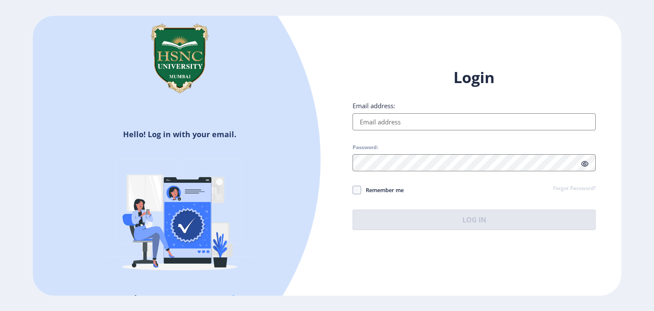
click at [404, 126] on input "Email address:" at bounding box center [474, 121] width 243 height 17
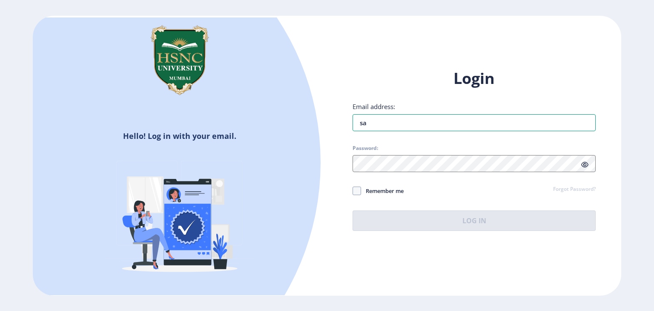
type input "[EMAIL_ADDRESS][DOMAIN_NAME]"
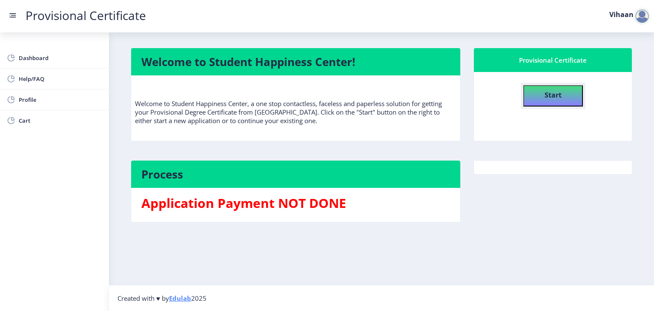
click at [567, 92] on button "Start" at bounding box center [553, 95] width 60 height 21
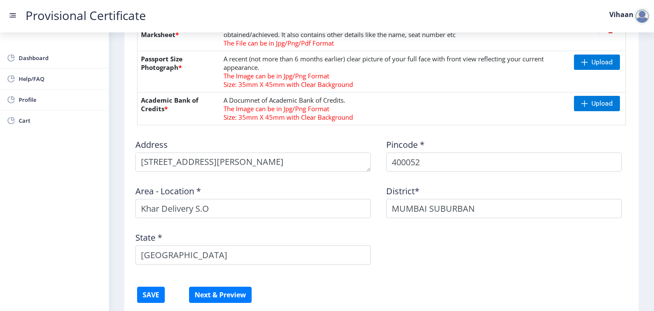
scroll to position [403, 0]
click at [604, 63] on span "Upload" at bounding box center [601, 62] width 21 height 9
click at [603, 60] on span "Upload" at bounding box center [601, 62] width 21 height 9
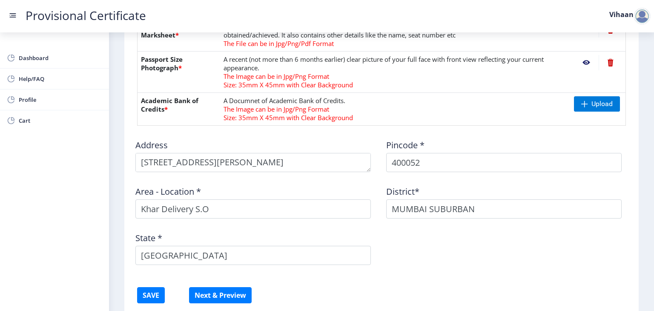
click at [584, 61] on nb-action at bounding box center [586, 62] width 25 height 15
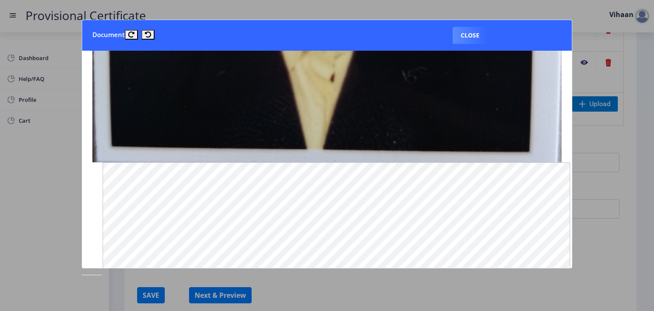
scroll to position [681, 0]
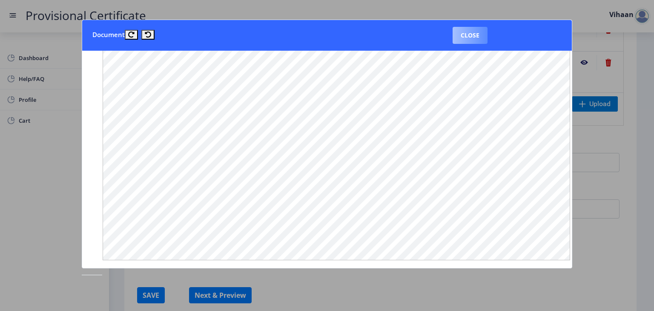
click at [473, 35] on button "Close" at bounding box center [470, 35] width 35 height 17
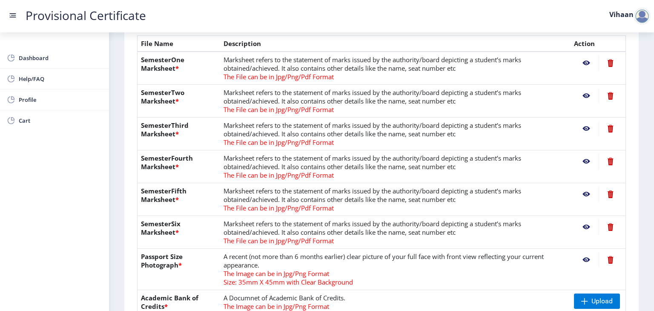
scroll to position [205, 0]
click at [589, 233] on nb-action at bounding box center [586, 227] width 25 height 15
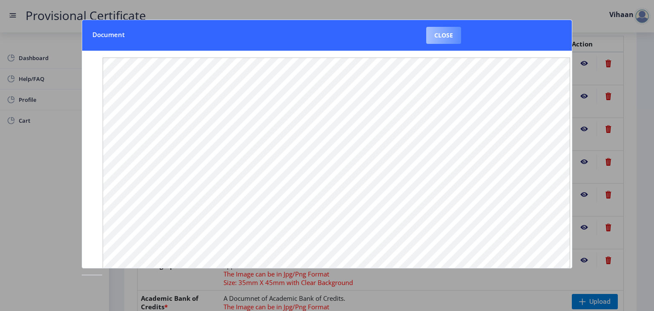
click at [450, 36] on button "Close" at bounding box center [443, 35] width 35 height 17
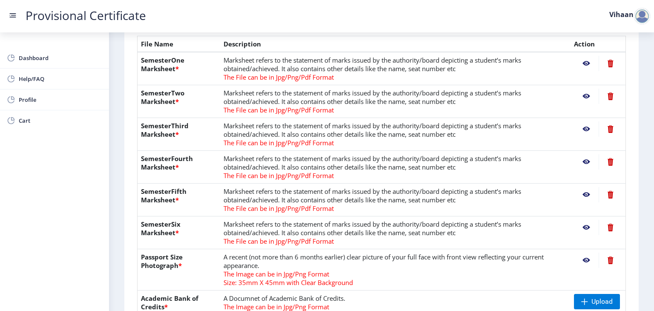
click at [588, 194] on nb-action at bounding box center [586, 194] width 25 height 15
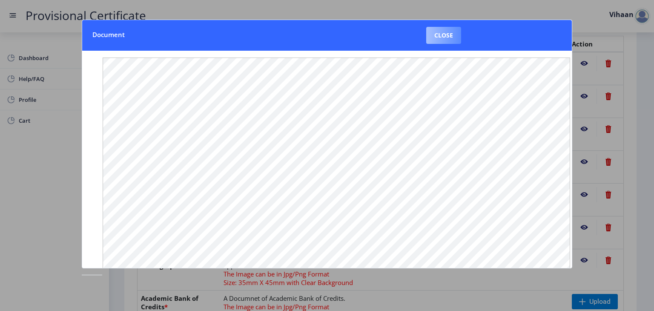
click at [453, 34] on button "Close" at bounding box center [443, 35] width 35 height 17
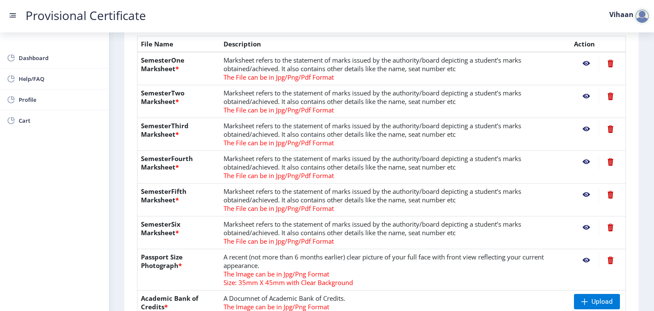
click at [582, 162] on nb-action at bounding box center [586, 161] width 25 height 15
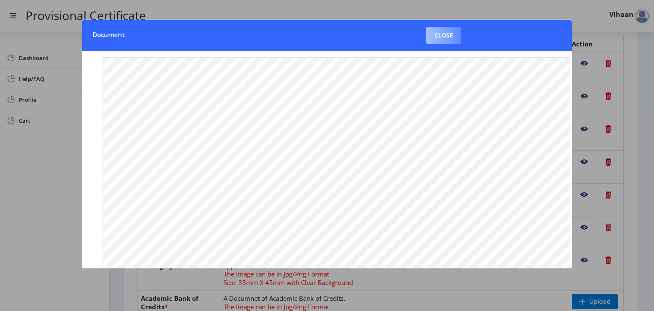
click at [446, 29] on button "Close" at bounding box center [443, 35] width 35 height 17
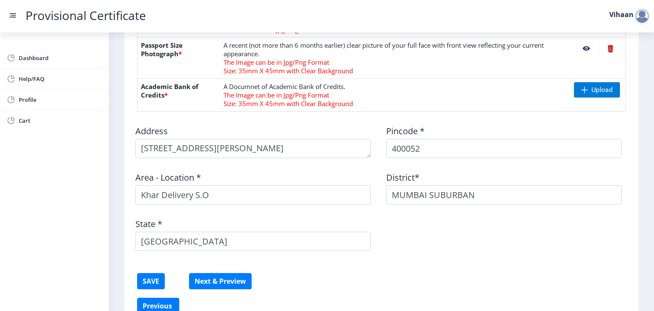
scroll to position [416, 0]
click at [138, 281] on button "SAVE" at bounding box center [151, 281] width 28 height 16
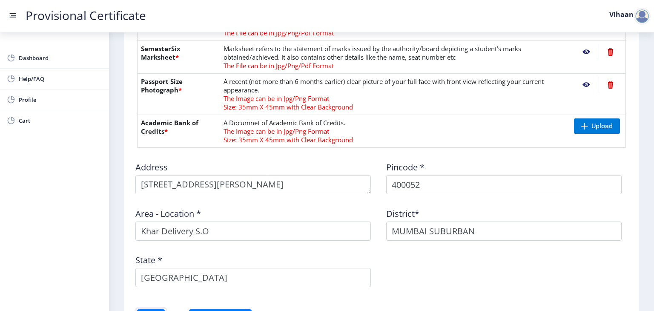
scroll to position [380, 0]
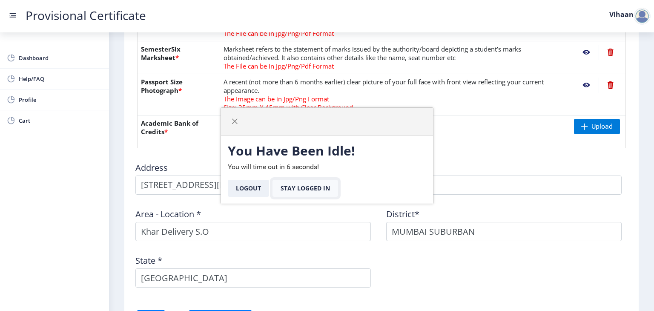
click at [295, 185] on button "Stay Logged In" at bounding box center [305, 188] width 66 height 17
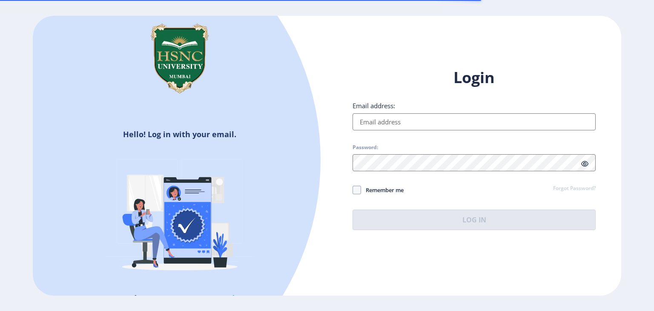
click at [421, 121] on input "Email address:" at bounding box center [474, 121] width 243 height 17
type input "[EMAIL_ADDRESS][DOMAIN_NAME]"
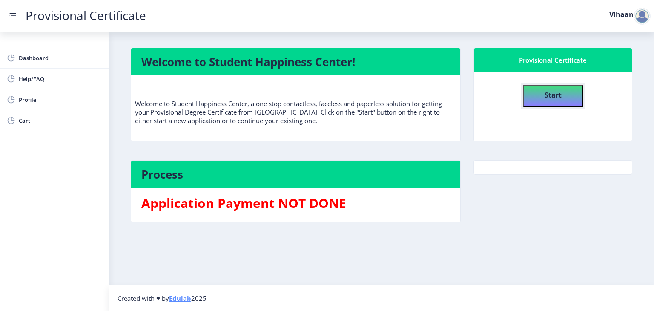
click at [530, 92] on button "Start" at bounding box center [553, 95] width 60 height 21
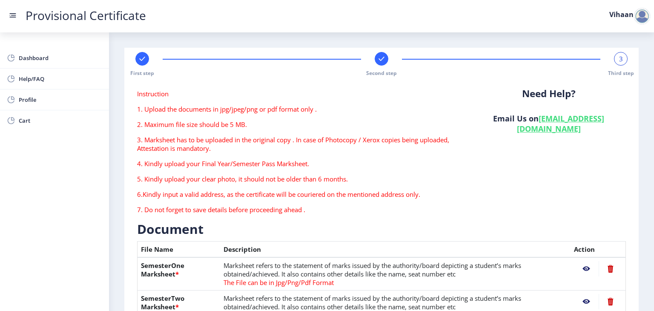
click at [637, 14] on div at bounding box center [641, 16] width 17 height 17
click at [606, 60] on span "Log out" at bounding box center [620, 62] width 54 height 10
